Goal: Task Accomplishment & Management: Manage account settings

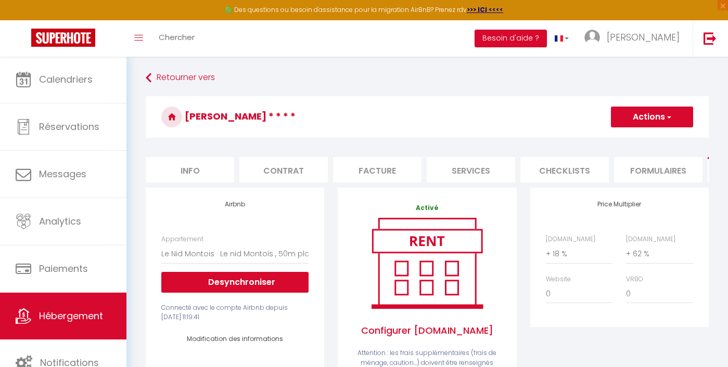
select select "4565-1024542228742564893"
select select "well_reviewed_guests"
select select "EUR"
select select "+ 18 %"
select select "+ 62 %"
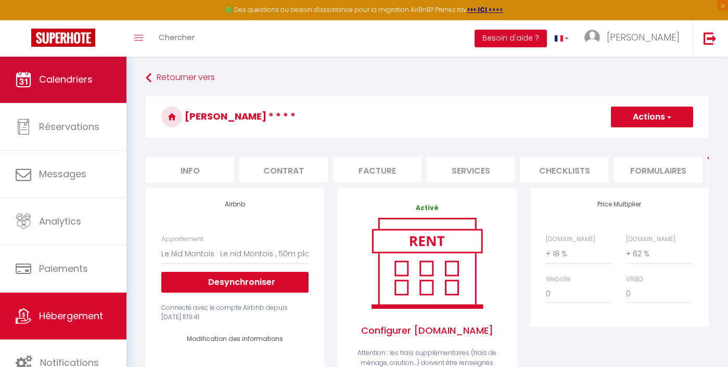
scroll to position [0, 151]
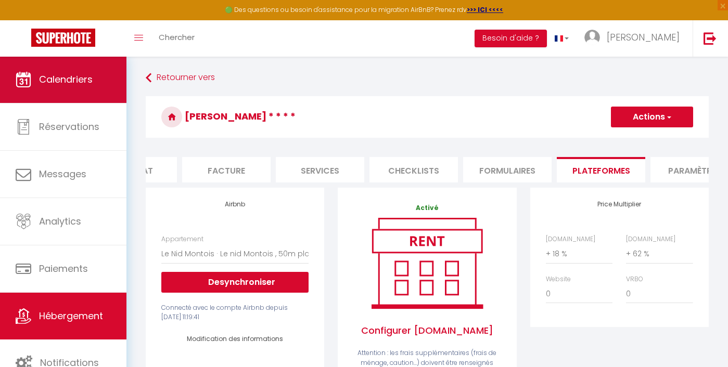
click at [83, 80] on span "Calendriers" at bounding box center [66, 79] width 54 height 13
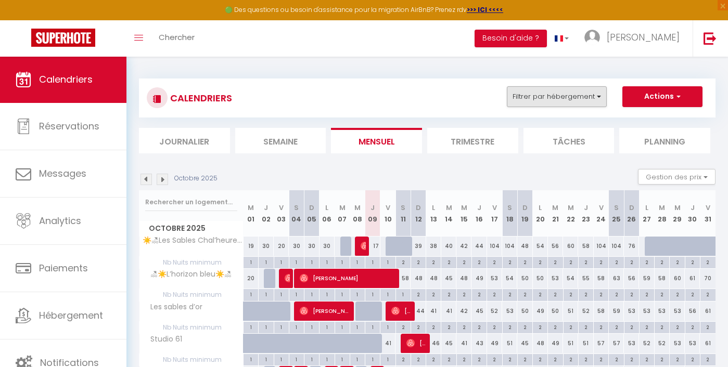
click at [599, 99] on button "Filtrer par hébergement" at bounding box center [557, 96] width 100 height 21
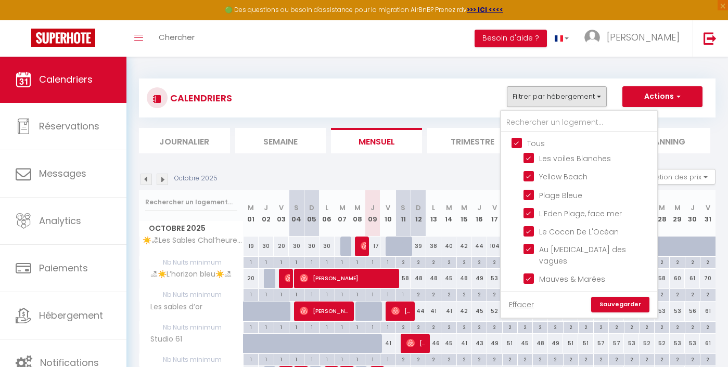
click at [634, 306] on link "Sauvegarder" at bounding box center [620, 305] width 58 height 16
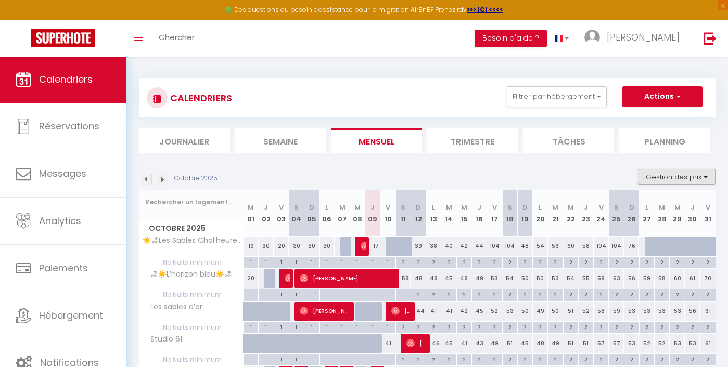
click at [679, 177] on button "Gestion des prix" at bounding box center [676, 177] width 77 height 16
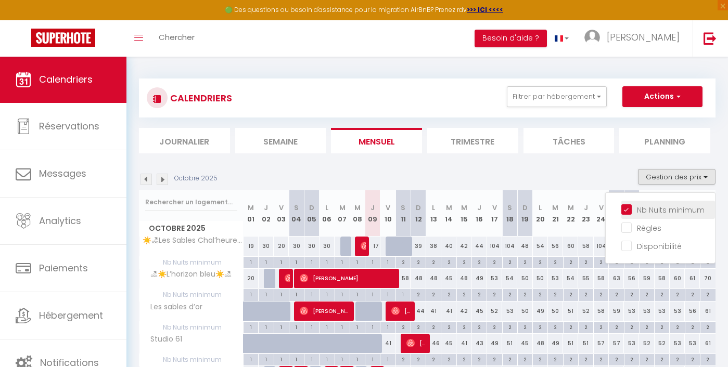
click at [651, 212] on input "Nb Nuits minimum" at bounding box center [668, 209] width 94 height 10
checkbox input "false"
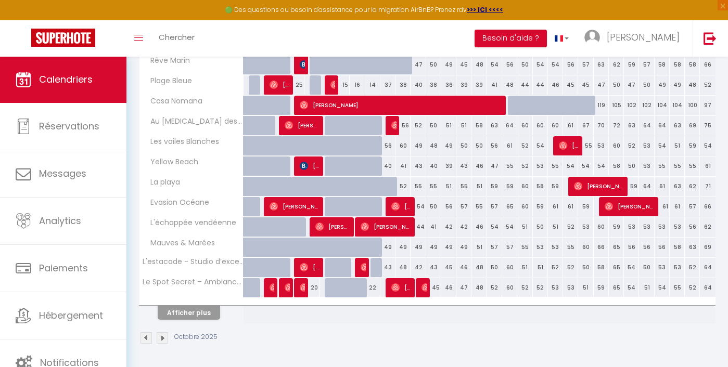
scroll to position [343, 0]
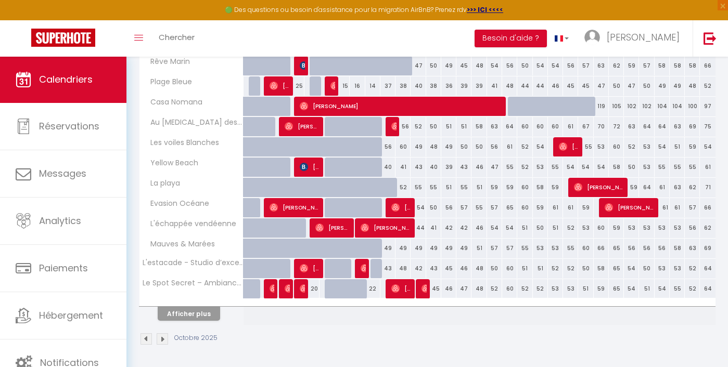
click at [372, 289] on div "22" at bounding box center [372, 288] width 15 height 19
type input "22"
type input "Jeu 09 Octobre 2025"
type input "Ven 10 Octobre 2025"
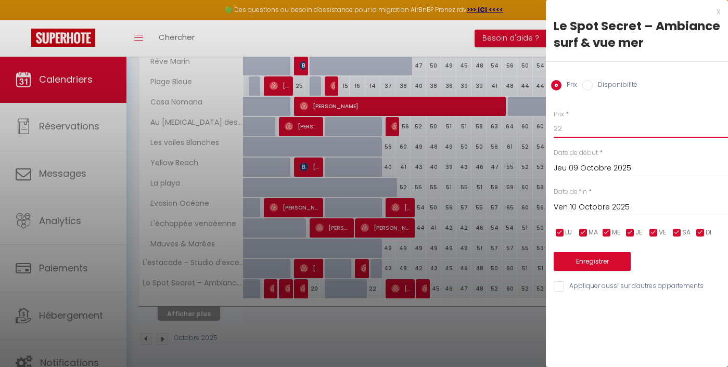
click at [586, 123] on input "22" at bounding box center [640, 128] width 174 height 19
type input "20"
click at [606, 260] on button "Enregistrer" at bounding box center [591, 261] width 77 height 19
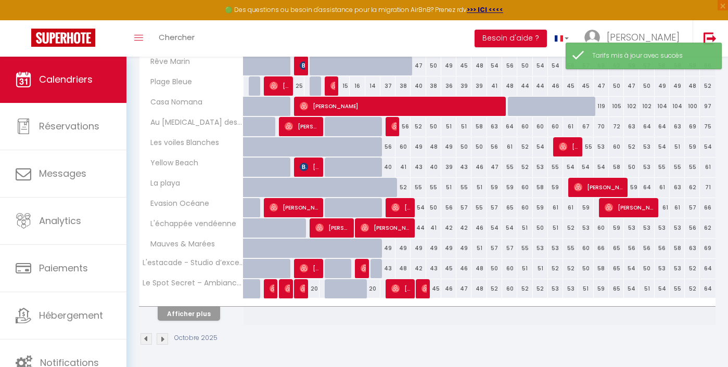
click at [195, 314] on button "Afficher plus" at bounding box center [189, 314] width 62 height 14
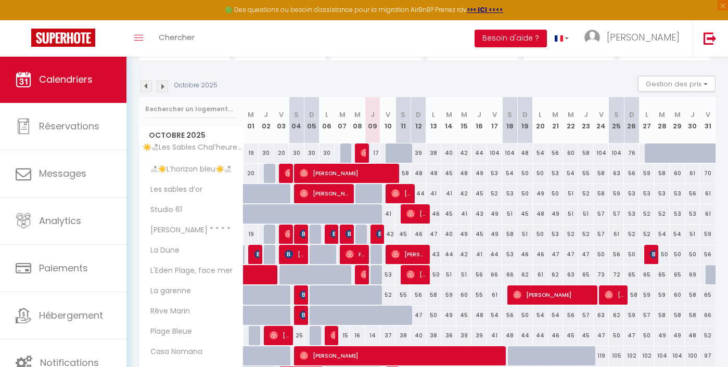
scroll to position [95, 0]
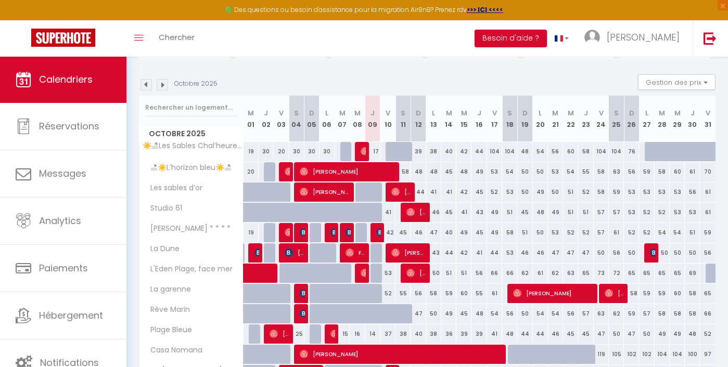
click at [390, 211] on div "41" at bounding box center [387, 212] width 15 height 19
type input "41"
type input "Ven 10 Octobre 2025"
type input "[DATE]"
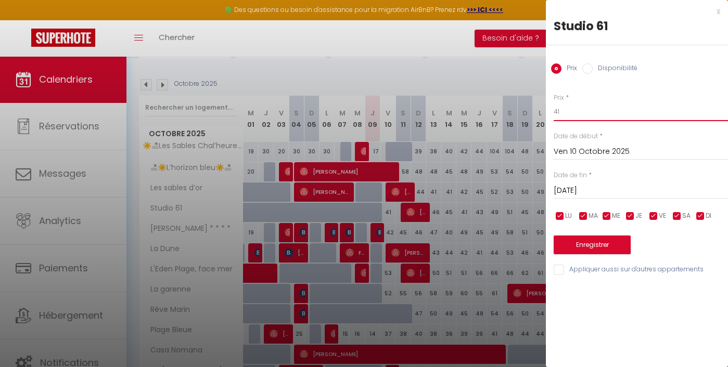
click at [577, 106] on input "41" at bounding box center [640, 111] width 174 height 19
type input "30"
click at [603, 238] on button "Enregistrer" at bounding box center [591, 245] width 77 height 19
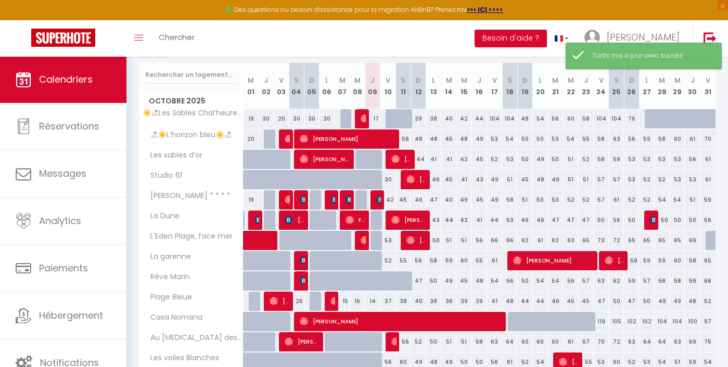
scroll to position [133, 0]
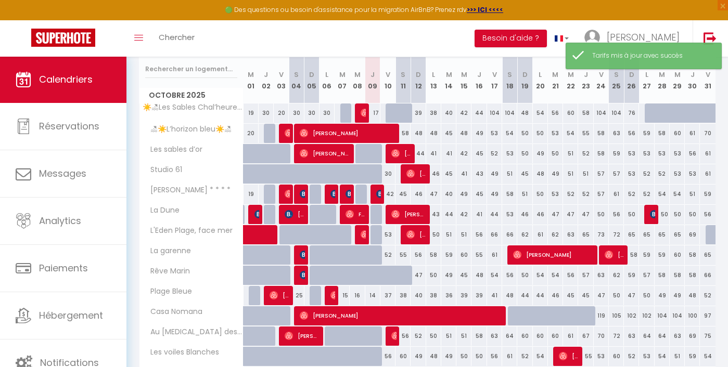
click at [391, 192] on div "42" at bounding box center [387, 194] width 15 height 19
type input "42"
type input "Ven 10 Octobre 2025"
type input "[DATE]"
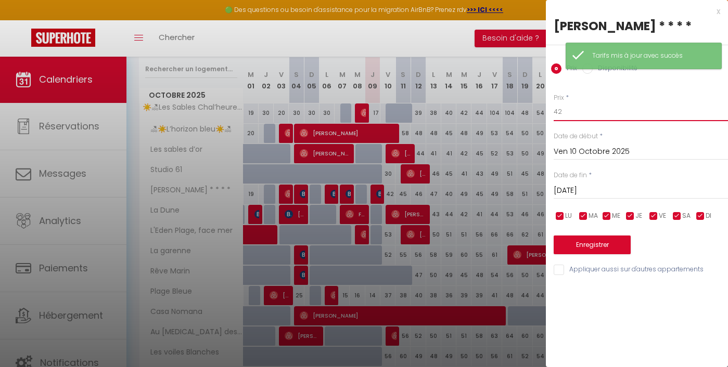
click at [580, 113] on input "42" at bounding box center [640, 111] width 174 height 19
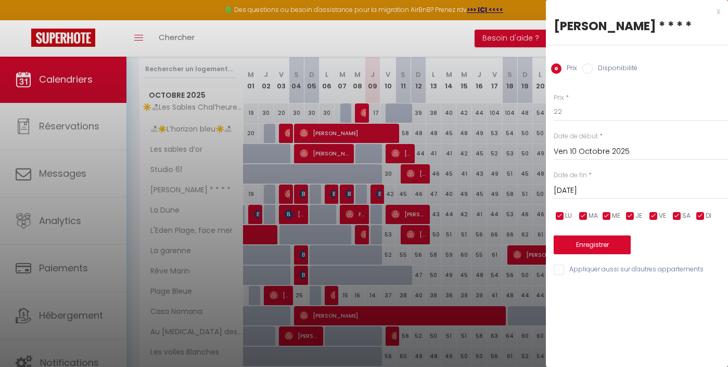
click at [715, 15] on div "x" at bounding box center [633, 11] width 174 height 12
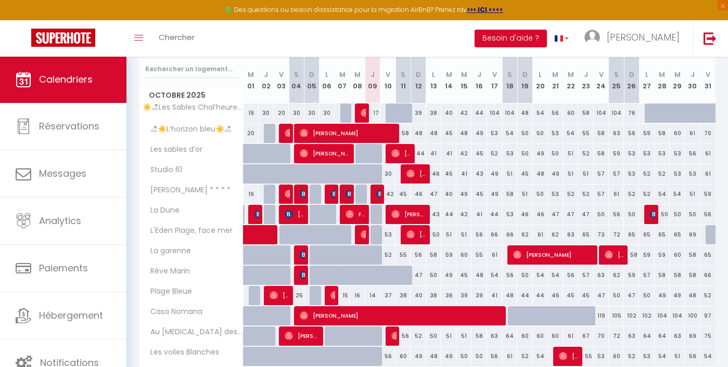
click at [387, 176] on div "30" at bounding box center [387, 173] width 15 height 19
type input "30"
type input "Ven 10 Octobre 2025"
type input "[DATE]"
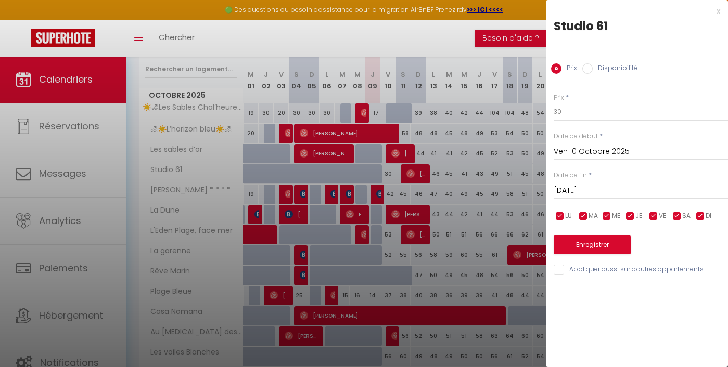
click at [391, 234] on div at bounding box center [364, 183] width 728 height 367
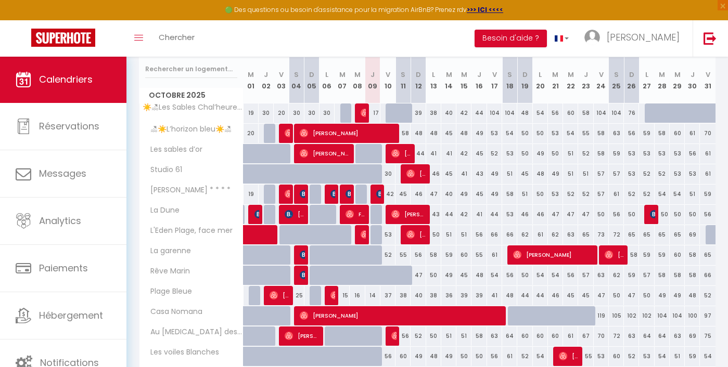
click at [390, 234] on div "53" at bounding box center [387, 234] width 15 height 19
type input "53"
type input "Ven 10 Octobre 2025"
type input "[DATE]"
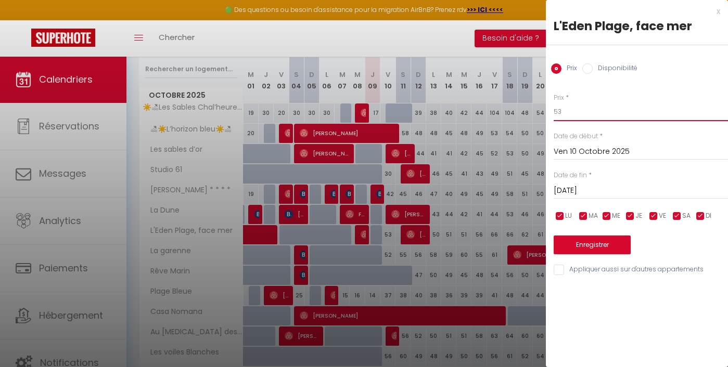
click at [591, 115] on input "53" at bounding box center [640, 111] width 174 height 19
type input "37"
click at [614, 239] on button "Enregistrer" at bounding box center [591, 245] width 77 height 19
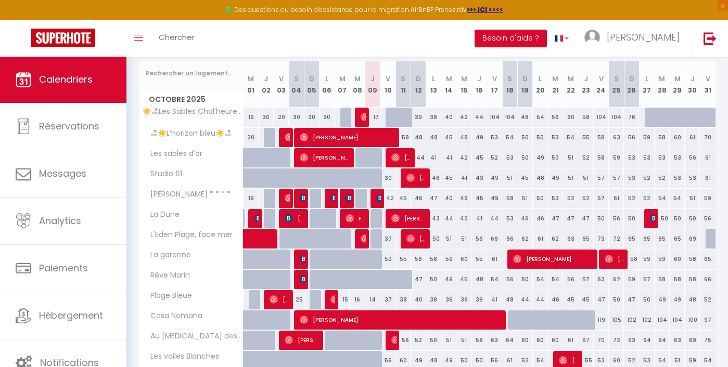
scroll to position [129, 0]
click at [388, 260] on div "52" at bounding box center [387, 259] width 15 height 19
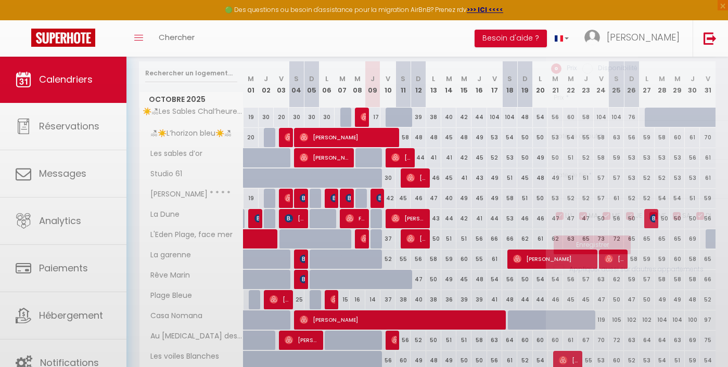
type input "52"
type input "Ven 10 Octobre 2025"
type input "[DATE]"
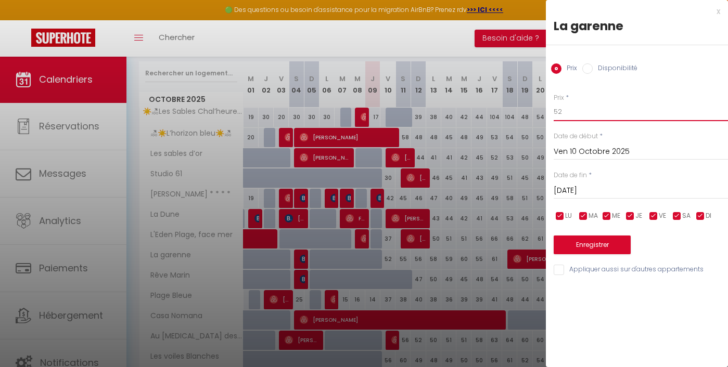
click at [578, 108] on input "52" at bounding box center [640, 111] width 174 height 19
type input "49"
click at [605, 239] on button "Enregistrer" at bounding box center [591, 245] width 77 height 19
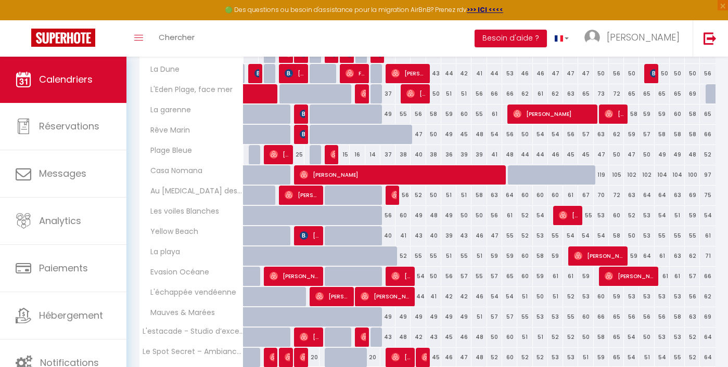
scroll to position [275, 0]
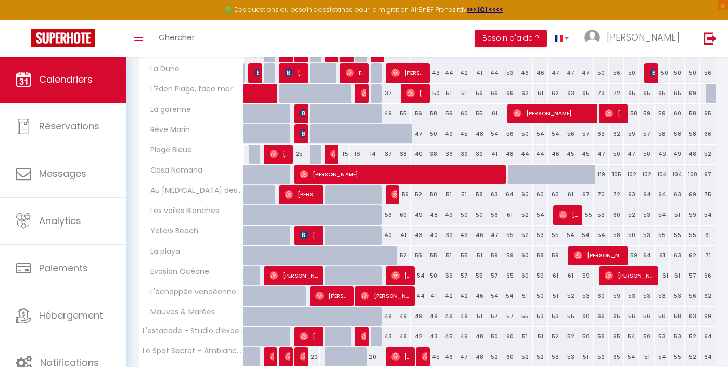
click at [388, 214] on div "56" at bounding box center [387, 214] width 15 height 19
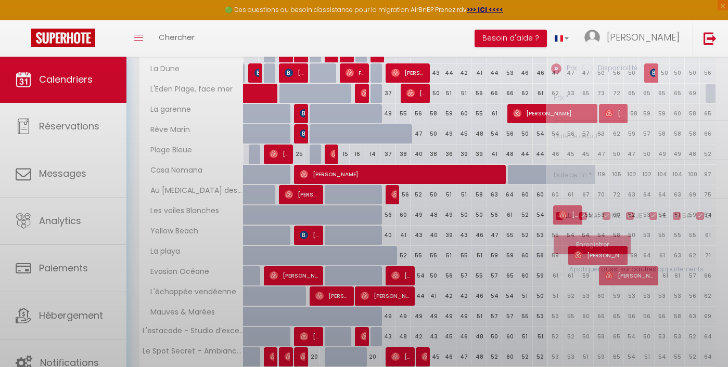
type input "56"
type input "Ven 10 Octobre 2025"
type input "[DATE]"
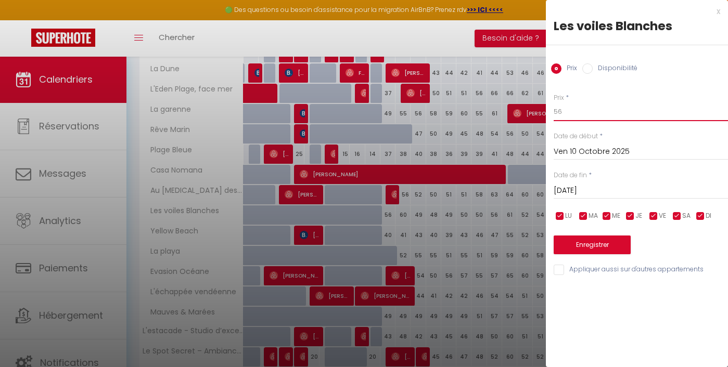
click at [565, 109] on input "56" at bounding box center [640, 111] width 174 height 19
type input "37"
click at [587, 246] on button "Enregistrer" at bounding box center [591, 245] width 77 height 19
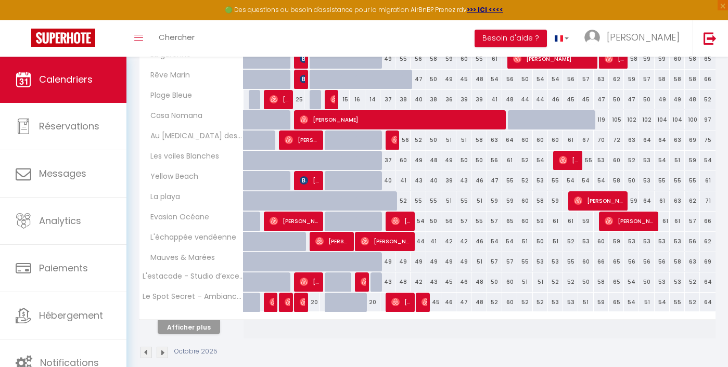
scroll to position [330, 0]
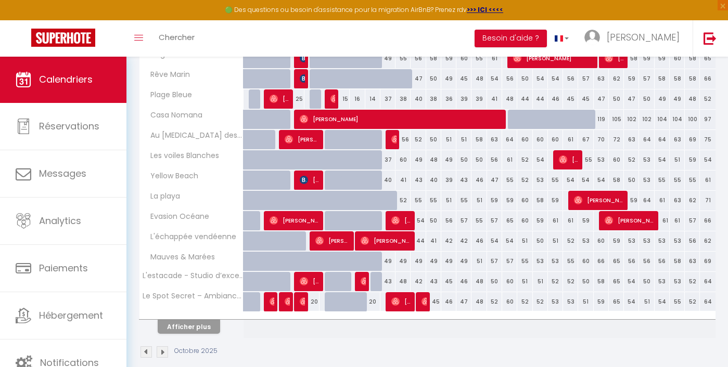
click at [388, 178] on div "40" at bounding box center [387, 180] width 15 height 19
type input "40"
type input "Ven 10 Octobre 2025"
type input "[DATE]"
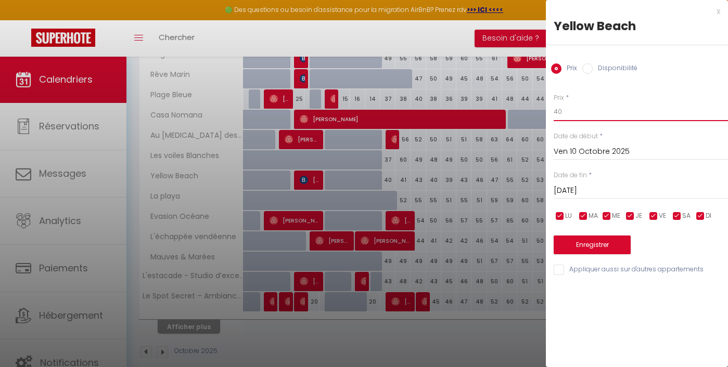
click at [566, 116] on input "40" at bounding box center [640, 111] width 174 height 19
type input "37"
click at [591, 252] on button "Enregistrer" at bounding box center [591, 245] width 77 height 19
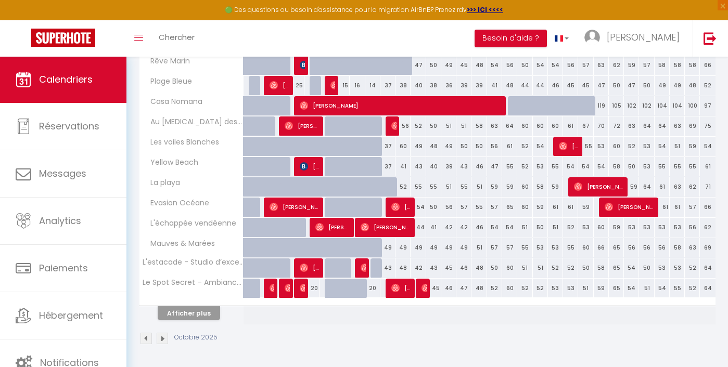
scroll to position [343, 0]
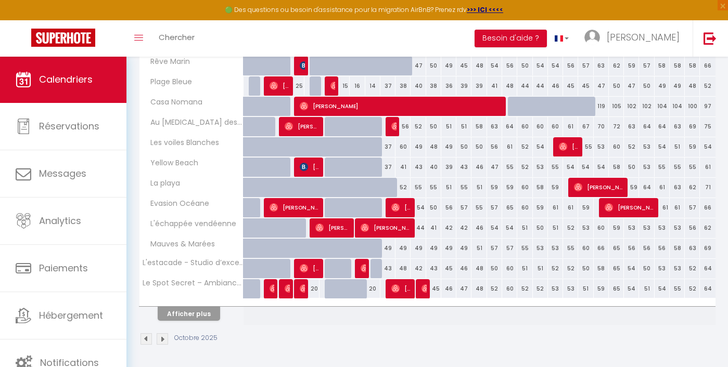
click at [388, 267] on div "43" at bounding box center [387, 268] width 15 height 19
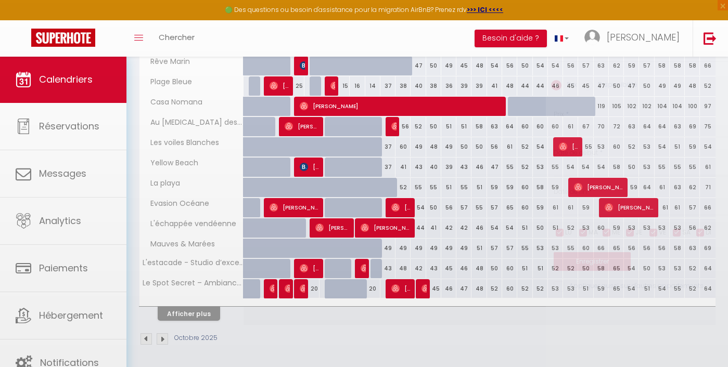
type input "43"
type input "Ven 10 Octobre 2025"
type input "[DATE]"
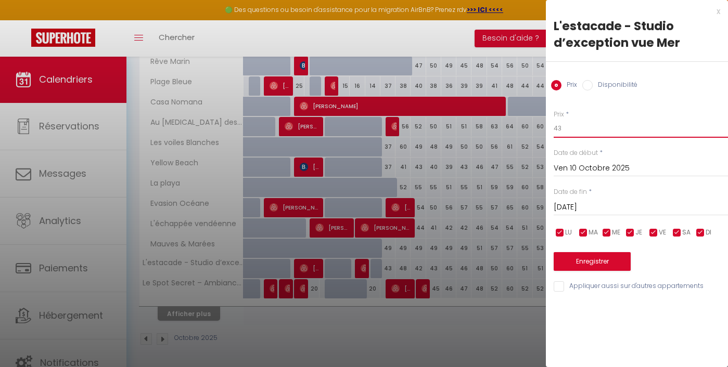
click at [567, 123] on input "43" at bounding box center [640, 128] width 174 height 19
type input "37"
click at [615, 257] on button "Enregistrer" at bounding box center [591, 261] width 77 height 19
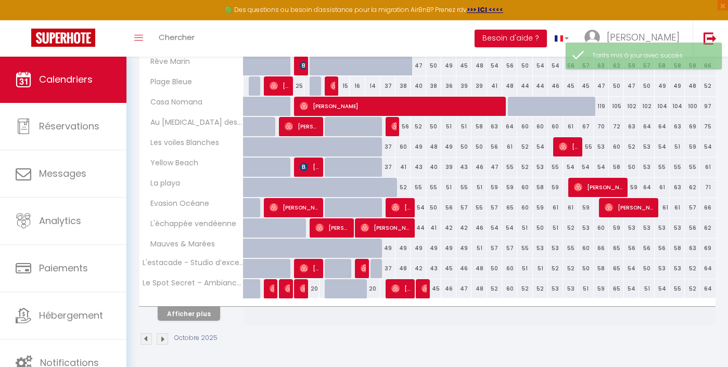
click at [200, 318] on button "Afficher plus" at bounding box center [189, 314] width 62 height 14
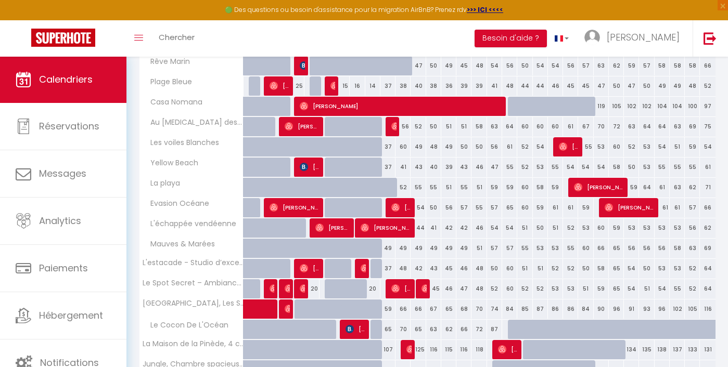
click at [387, 307] on div "59" at bounding box center [387, 309] width 15 height 19
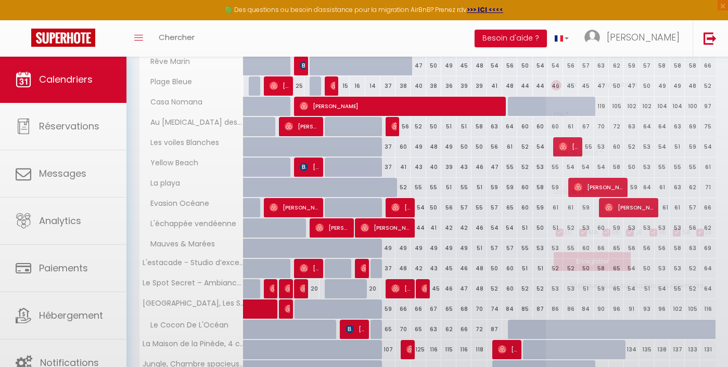
type input "59"
type input "Ven 10 Octobre 2025"
type input "[DATE]"
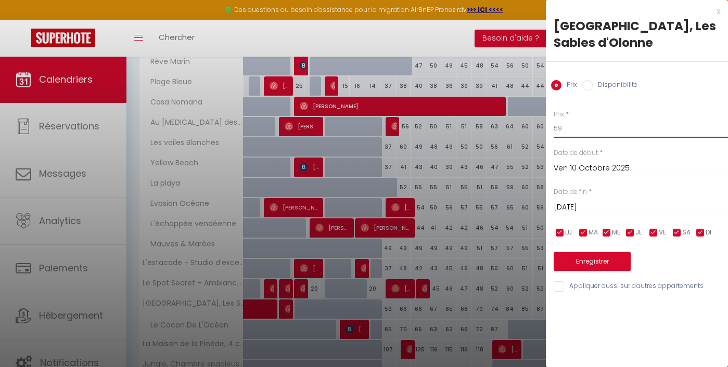
click at [574, 130] on input "59" at bounding box center [640, 128] width 174 height 19
type input "37"
click at [592, 257] on button "Enregistrer" at bounding box center [591, 261] width 77 height 19
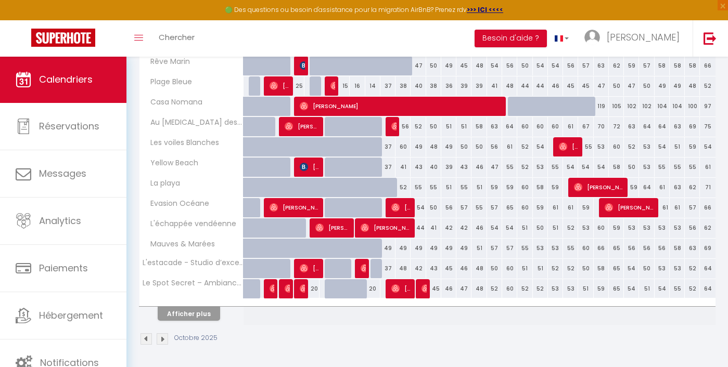
click at [203, 315] on button "Afficher plus" at bounding box center [189, 314] width 62 height 14
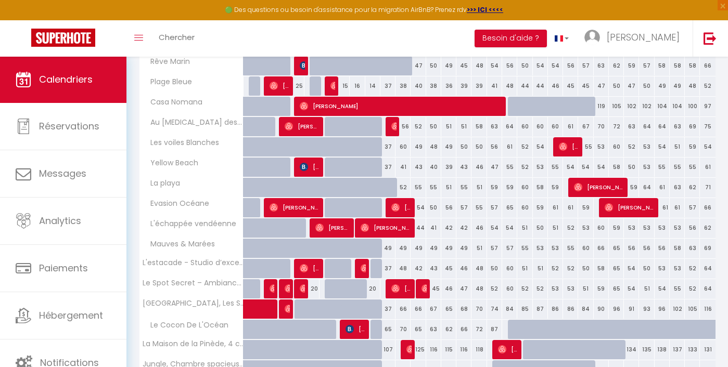
click at [388, 329] on div "65" at bounding box center [387, 329] width 15 height 19
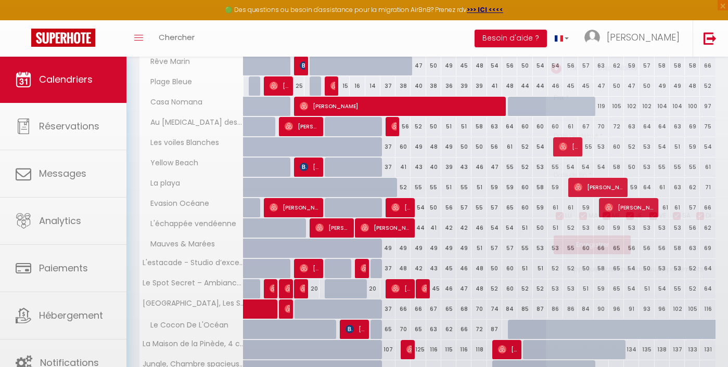
type input "65"
type input "Ven 10 Octobre 2025"
type input "[DATE]"
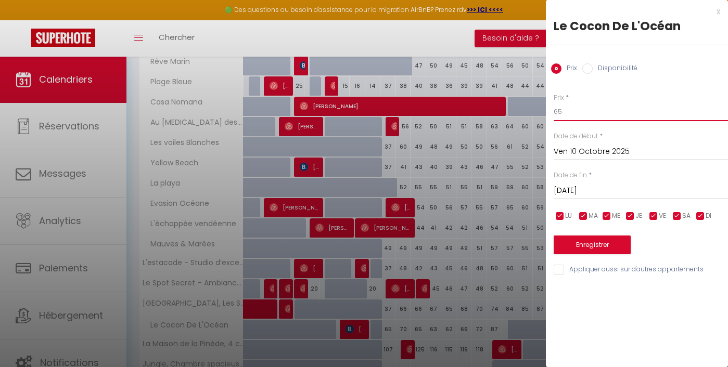
click at [579, 109] on input "65" at bounding box center [640, 111] width 174 height 19
type input "38"
click at [607, 240] on button "Enregistrer" at bounding box center [591, 245] width 77 height 19
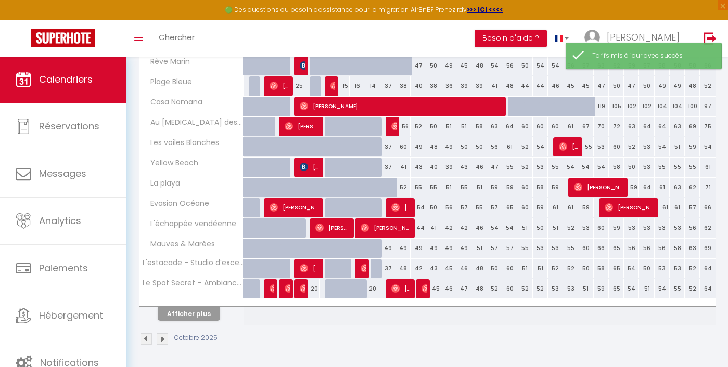
click at [208, 314] on button "Afficher plus" at bounding box center [189, 314] width 62 height 14
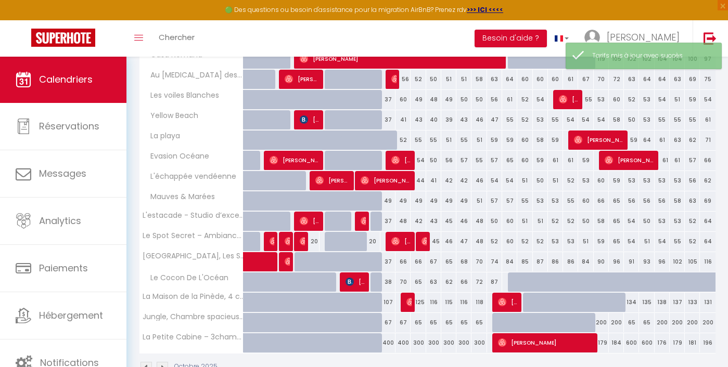
scroll to position [406, 0]
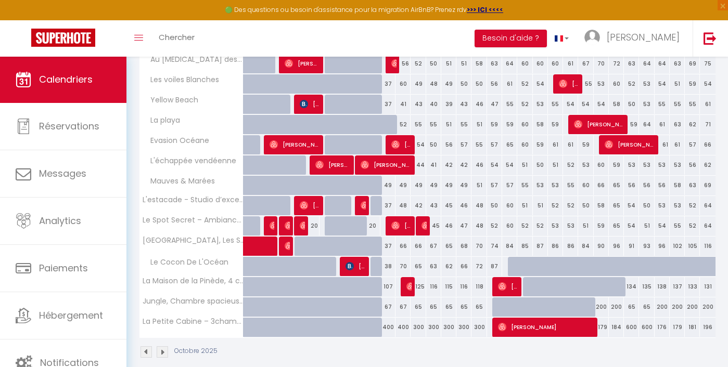
click at [389, 287] on div "107" at bounding box center [387, 286] width 15 height 19
type input "107"
type input "Ven 10 Octobre 2025"
type input "[DATE]"
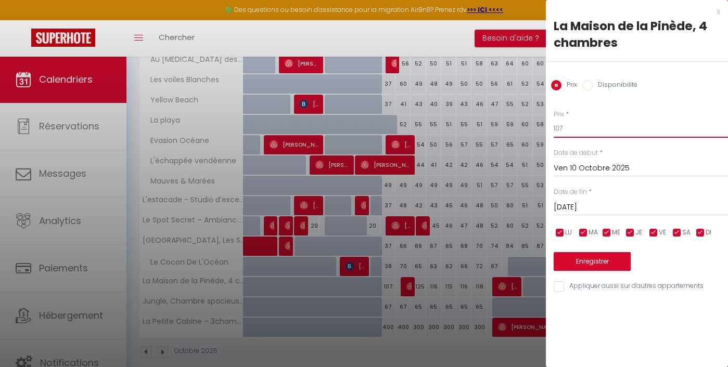
click at [591, 125] on input "107" at bounding box center [640, 128] width 174 height 19
type input "49"
click at [609, 255] on button "Enregistrer" at bounding box center [591, 261] width 77 height 19
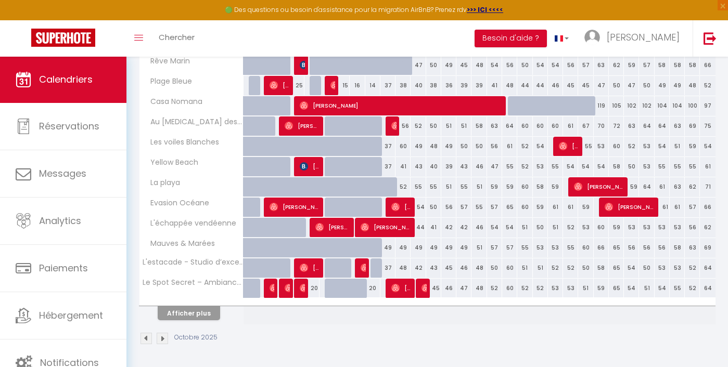
scroll to position [343, 0]
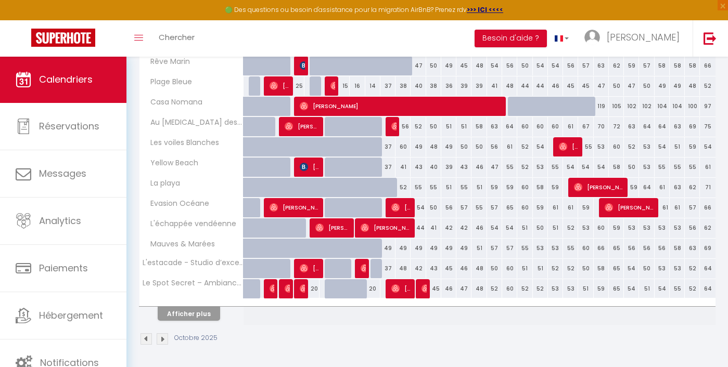
click at [202, 314] on button "Afficher plus" at bounding box center [189, 314] width 62 height 14
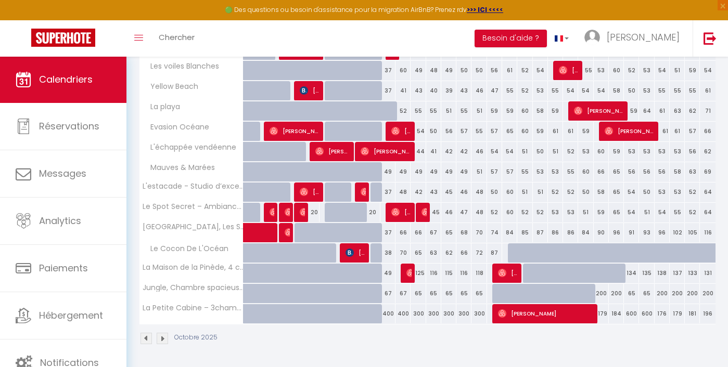
scroll to position [419, 0]
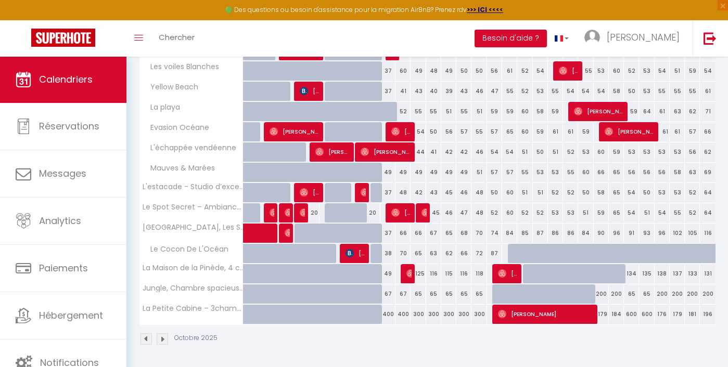
click at [388, 293] on div "67" at bounding box center [387, 293] width 15 height 19
type input "67"
type input "Ven 10 Octobre 2025"
type input "[DATE]"
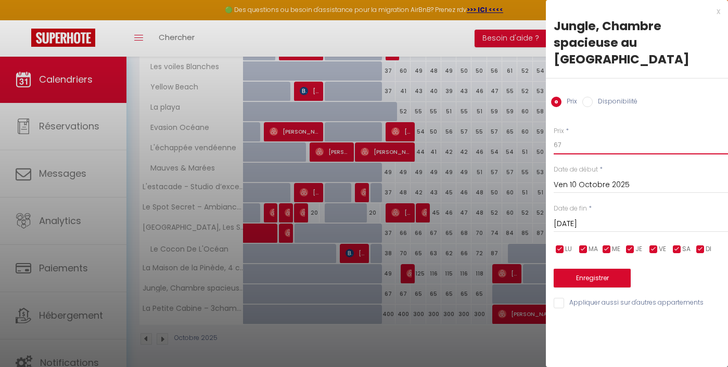
click at [572, 148] on input "67" at bounding box center [640, 145] width 174 height 19
type input "35"
click at [601, 269] on button "Enregistrer" at bounding box center [591, 278] width 77 height 19
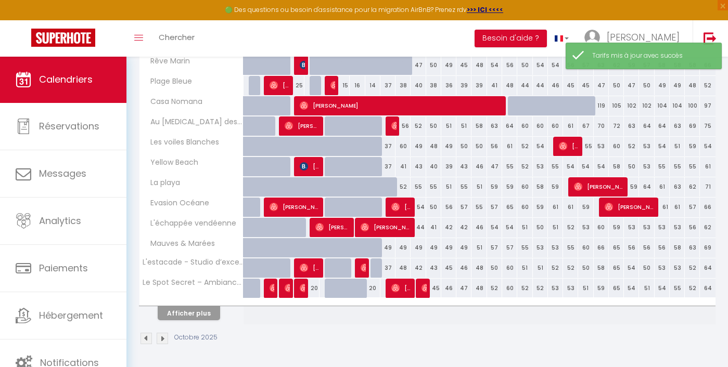
scroll to position [343, 0]
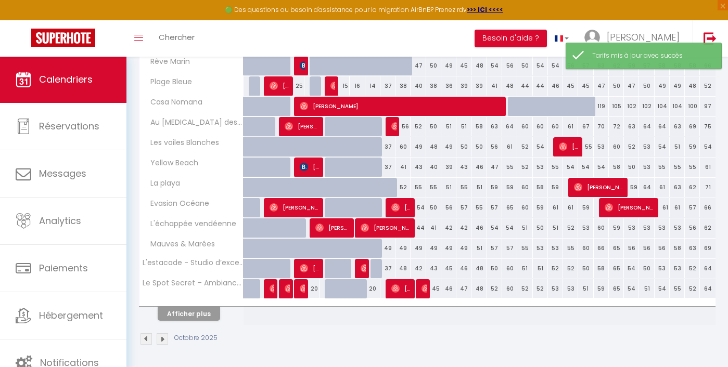
click at [195, 316] on button "Afficher plus" at bounding box center [189, 314] width 62 height 14
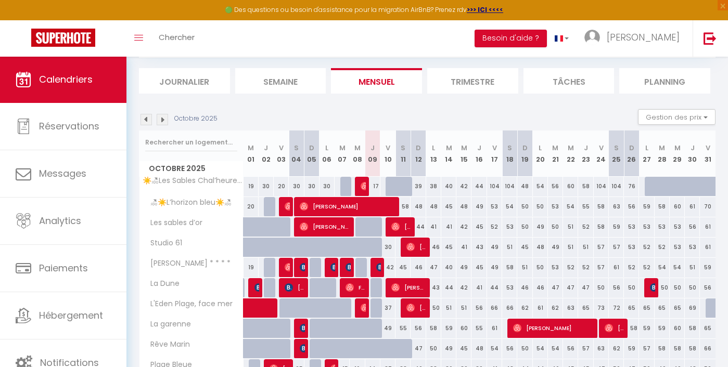
scroll to position [51, 0]
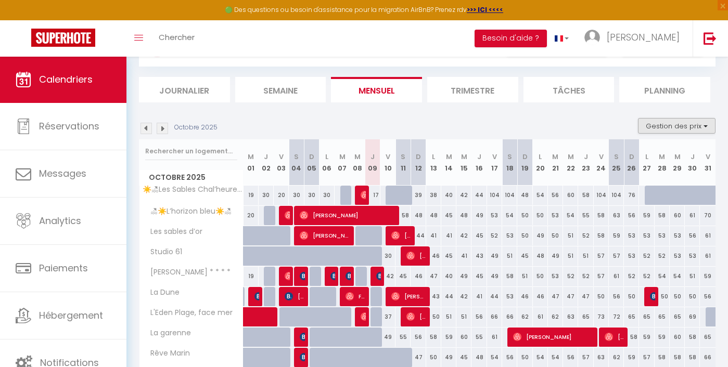
click at [703, 127] on button "Gestion des prix" at bounding box center [676, 126] width 77 height 16
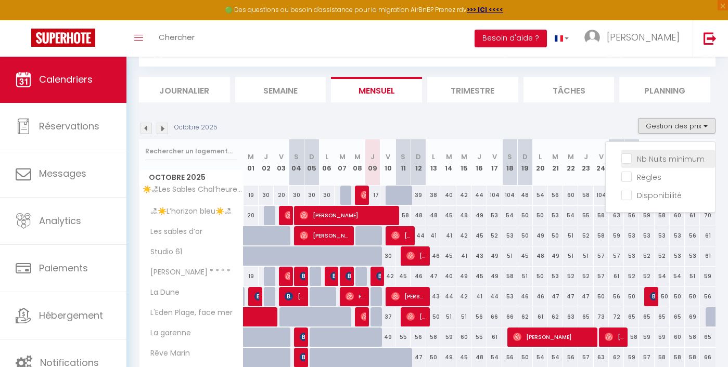
click at [676, 159] on input "Nb Nuits minimum" at bounding box center [668, 158] width 94 height 10
checkbox input "true"
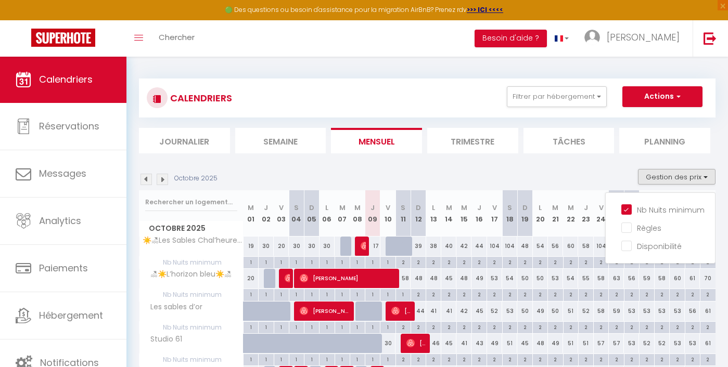
scroll to position [0, 0]
